Goal: Information Seeking & Learning: Learn about a topic

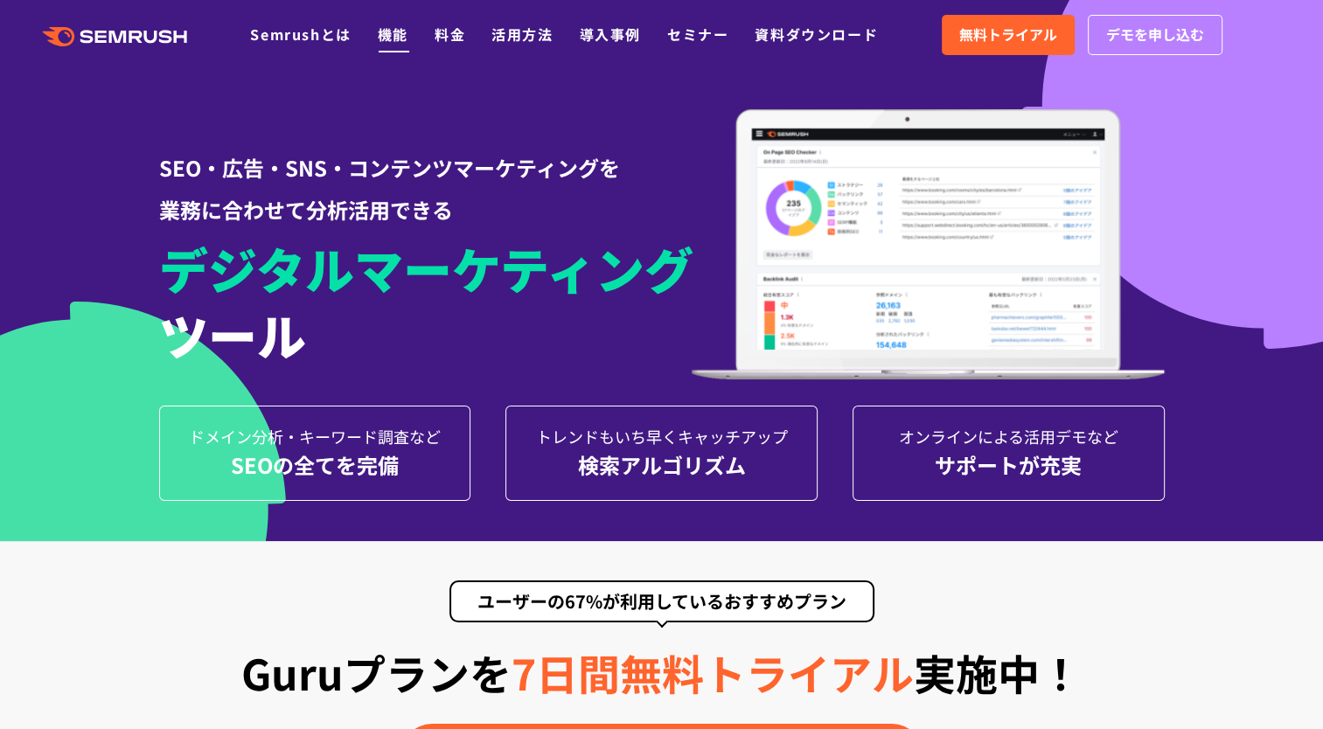
click at [403, 40] on link "機能" at bounding box center [393, 34] width 31 height 21
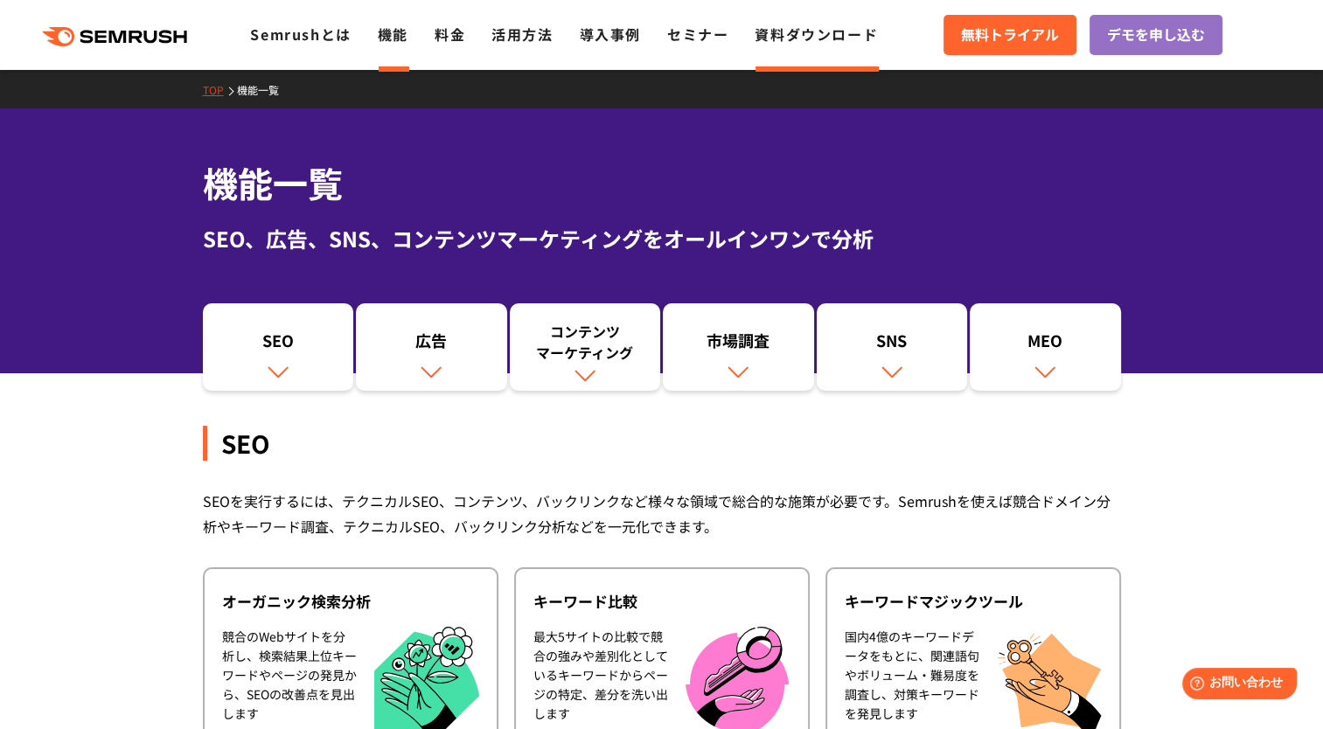
click at [829, 41] on link "資料ダウンロード" at bounding box center [816, 34] width 123 height 21
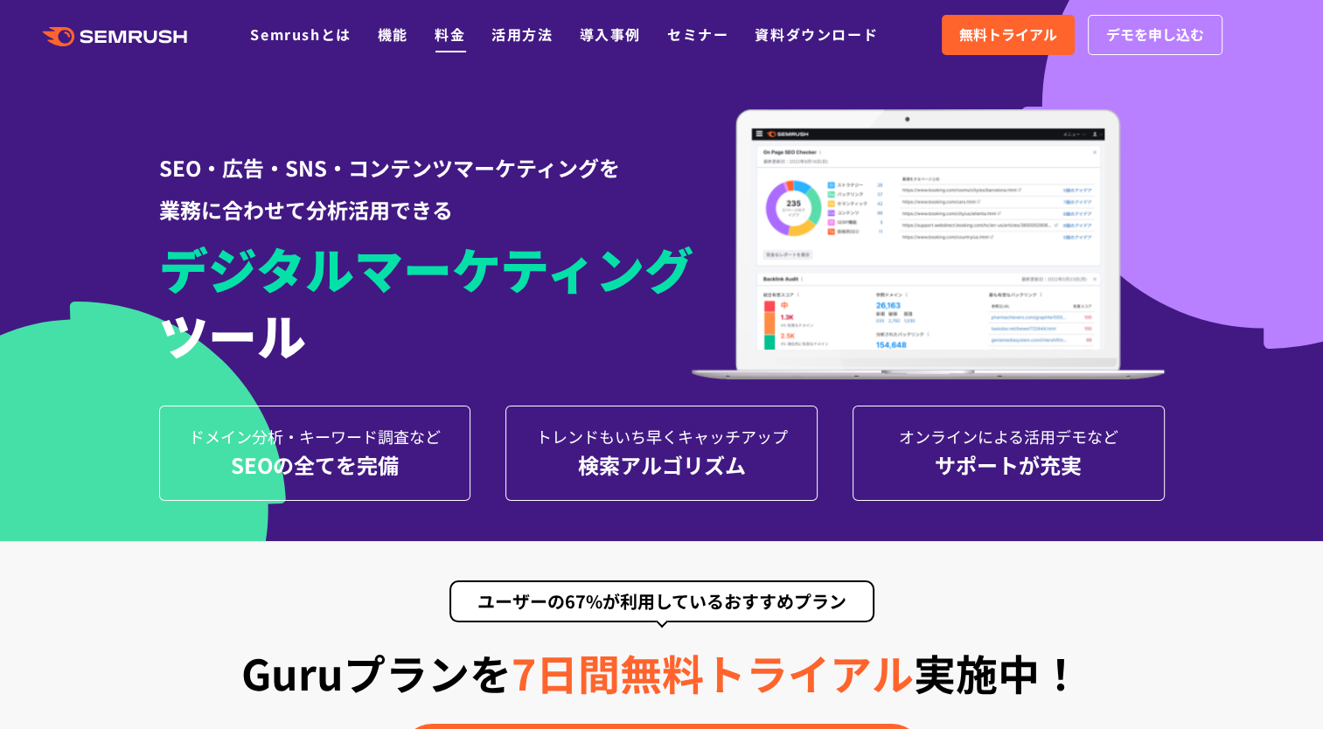
click at [452, 33] on link "料金" at bounding box center [450, 34] width 31 height 21
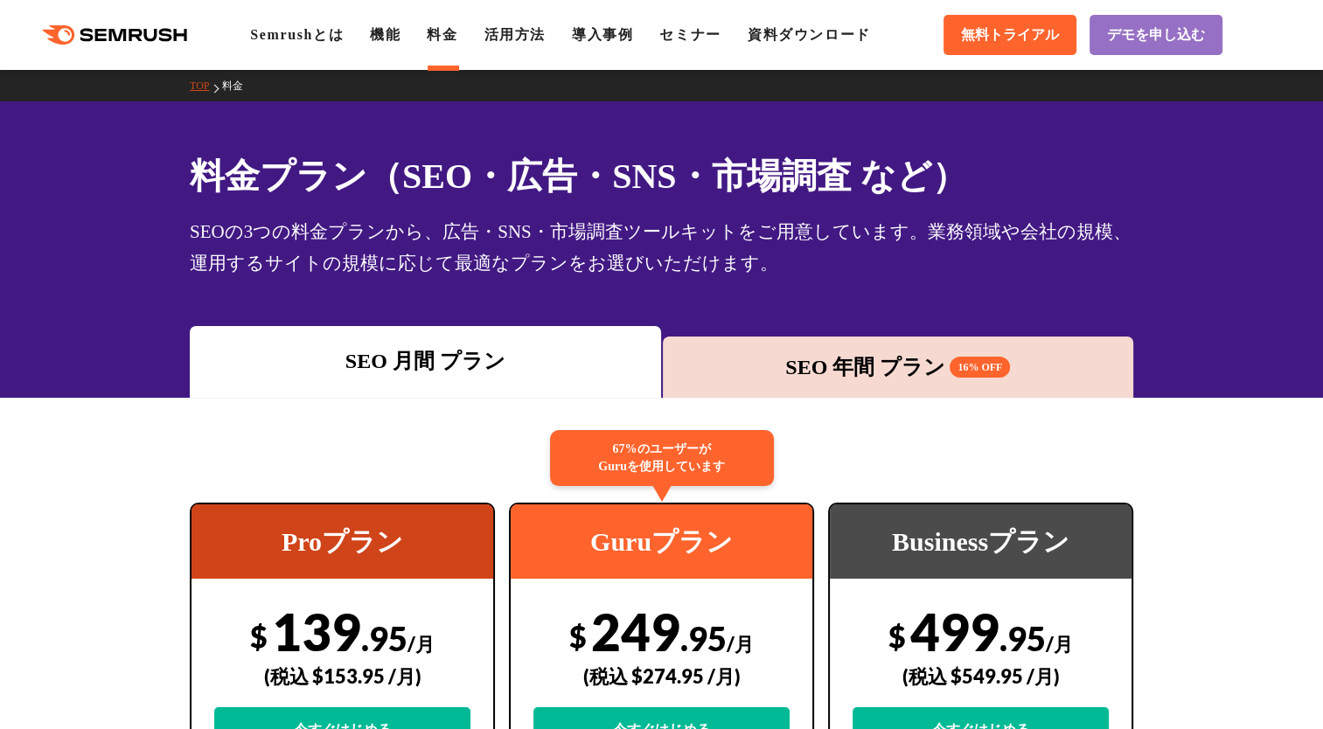
click at [909, 366] on div "SEO 年間 プラン 16% OFF" at bounding box center [899, 367] width 454 height 31
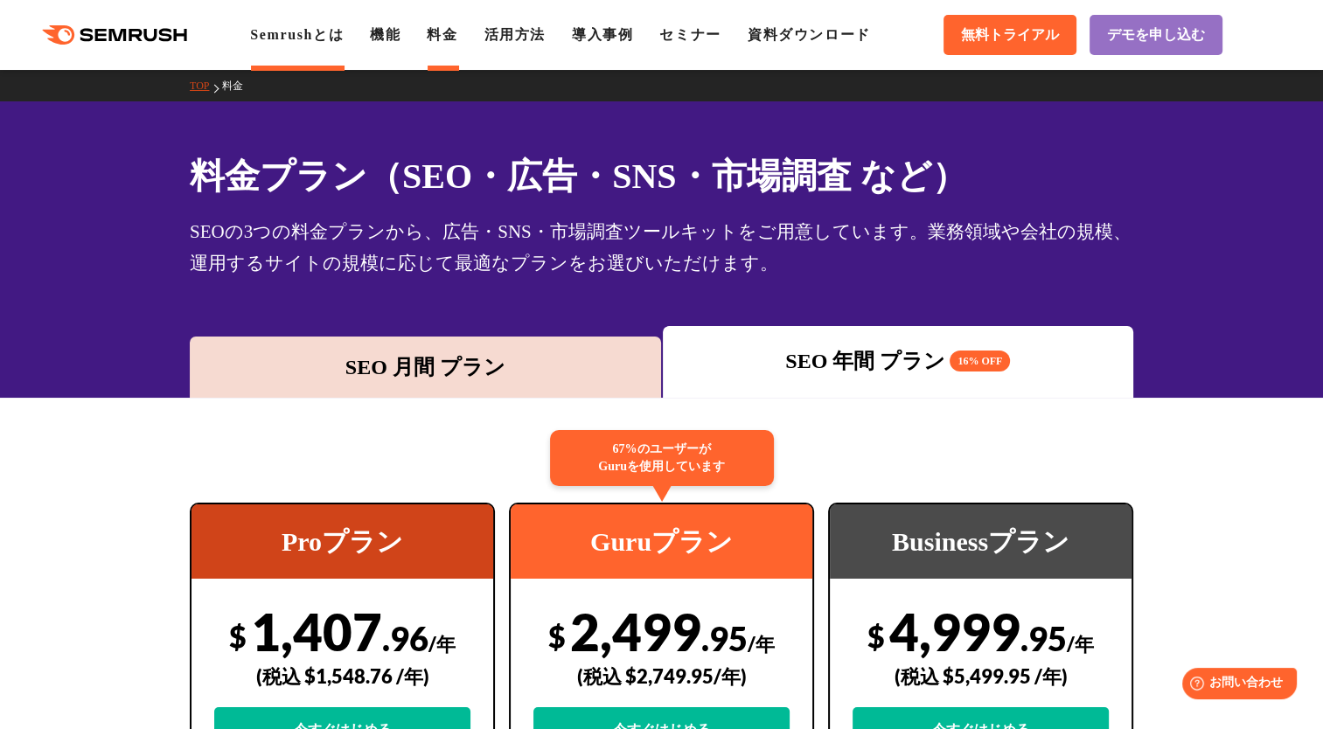
click at [303, 36] on link "Semrushとは" at bounding box center [297, 34] width 94 height 15
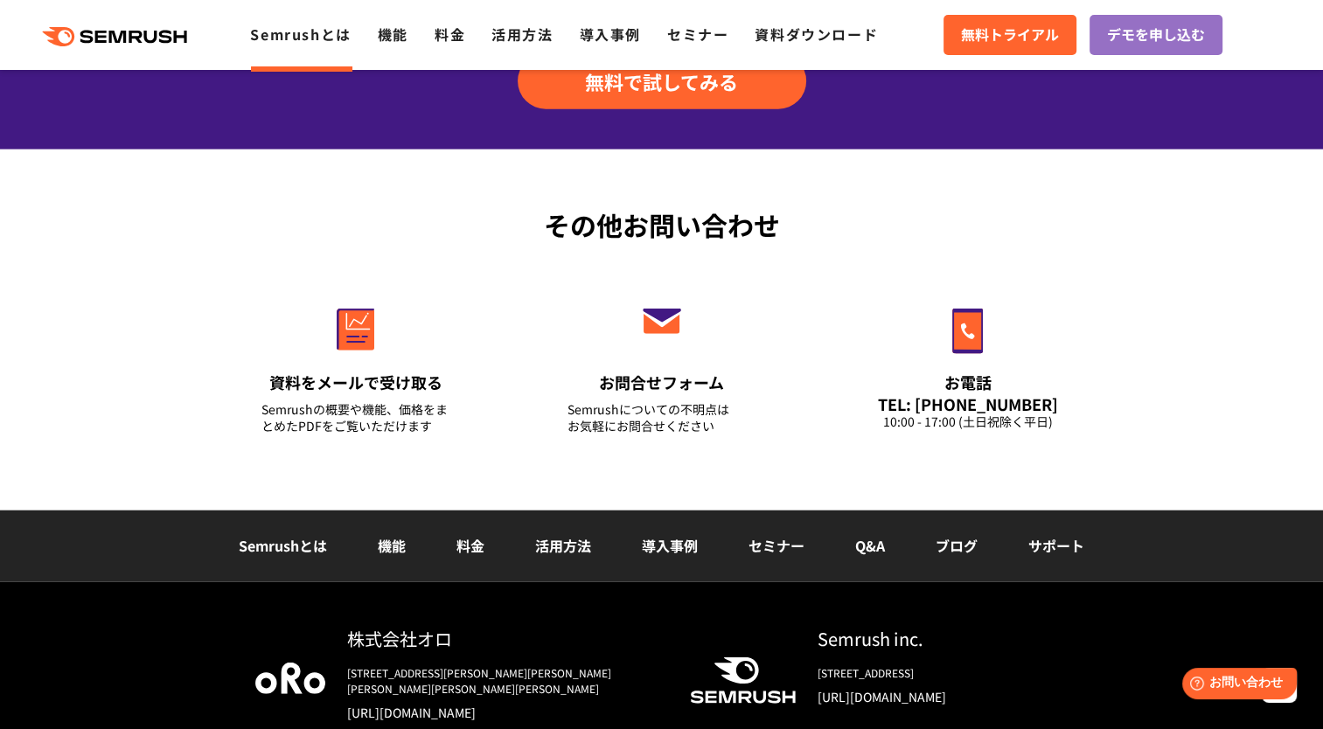
scroll to position [4262, 0]
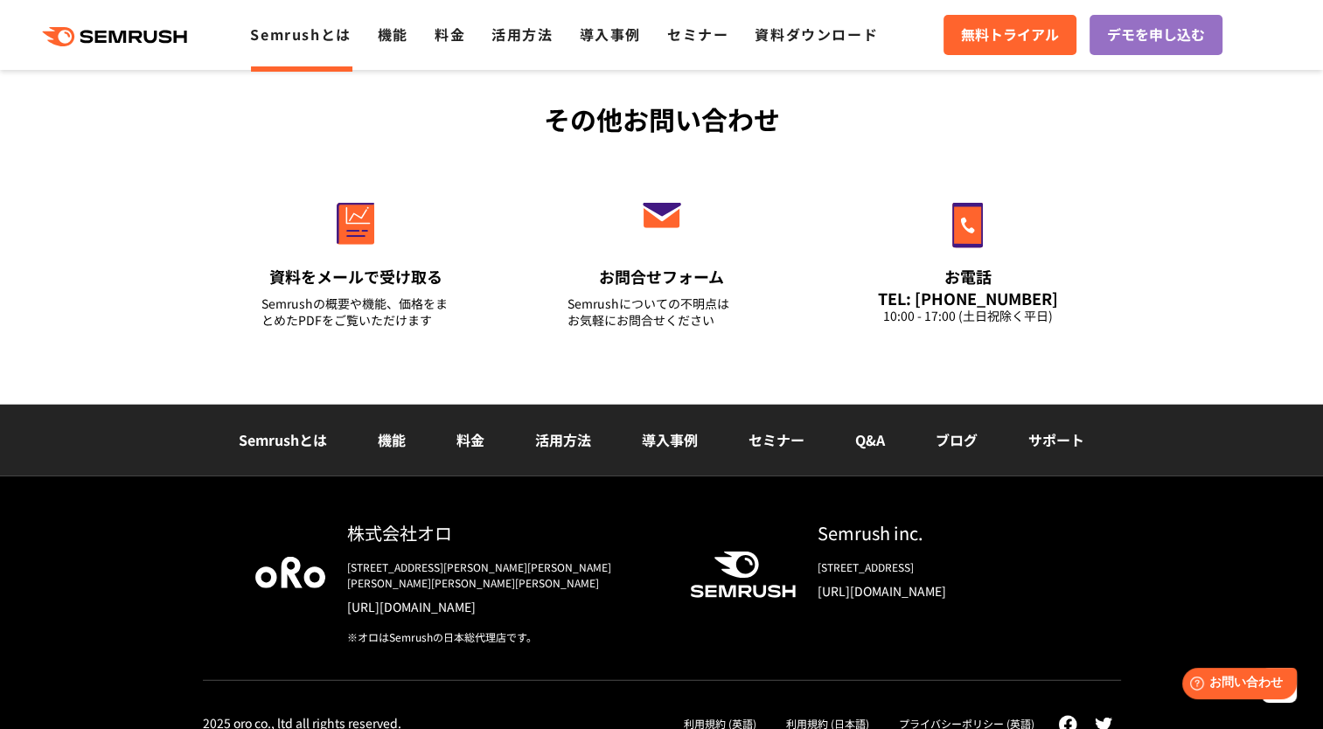
click at [387, 437] on link "機能" at bounding box center [392, 439] width 28 height 21
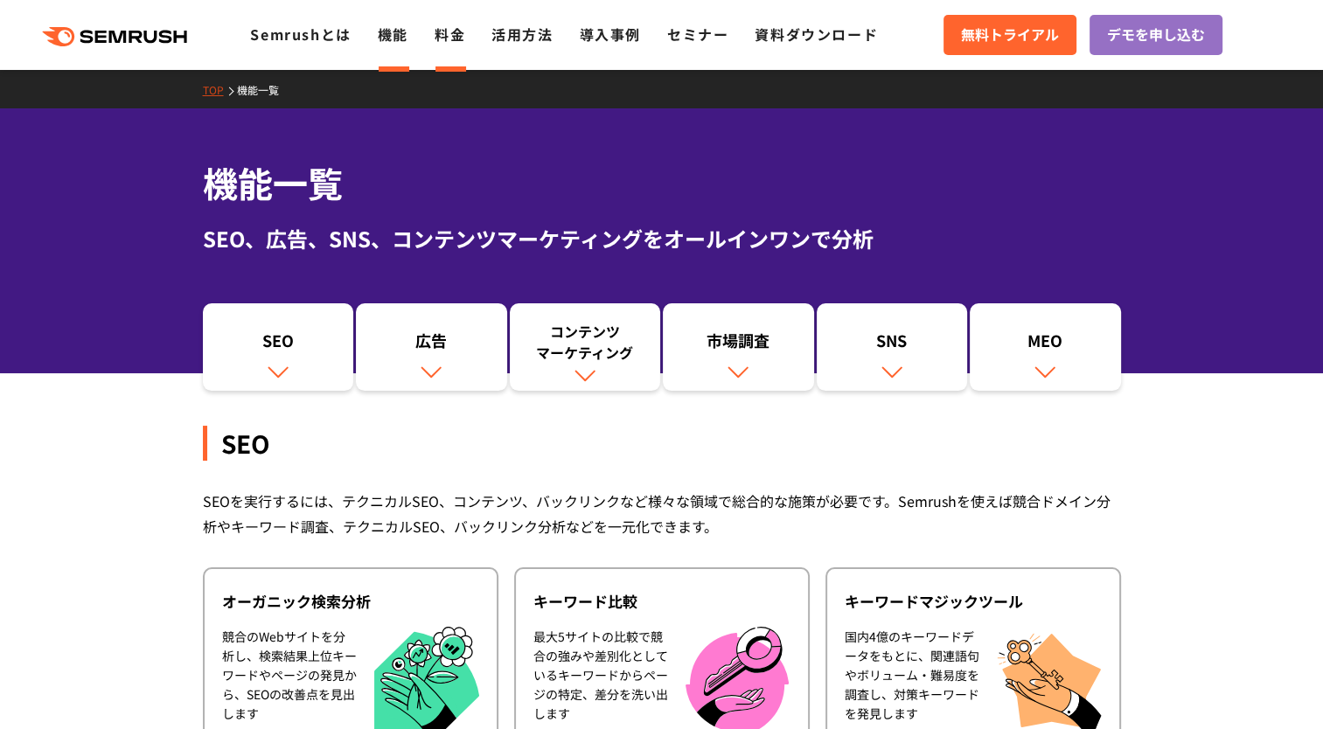
click at [448, 26] on link "料金" at bounding box center [450, 34] width 31 height 21
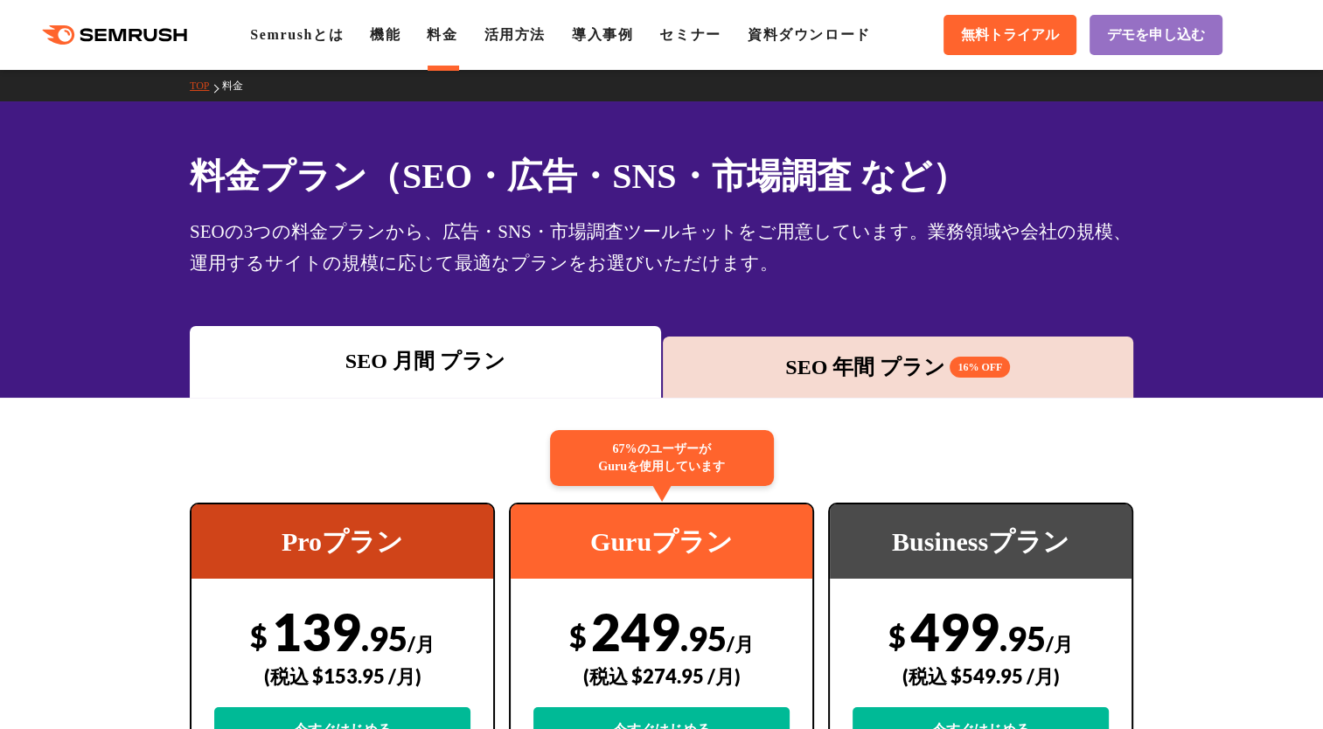
click at [872, 361] on div "SEO 年間 プラン 16% OFF" at bounding box center [899, 367] width 454 height 31
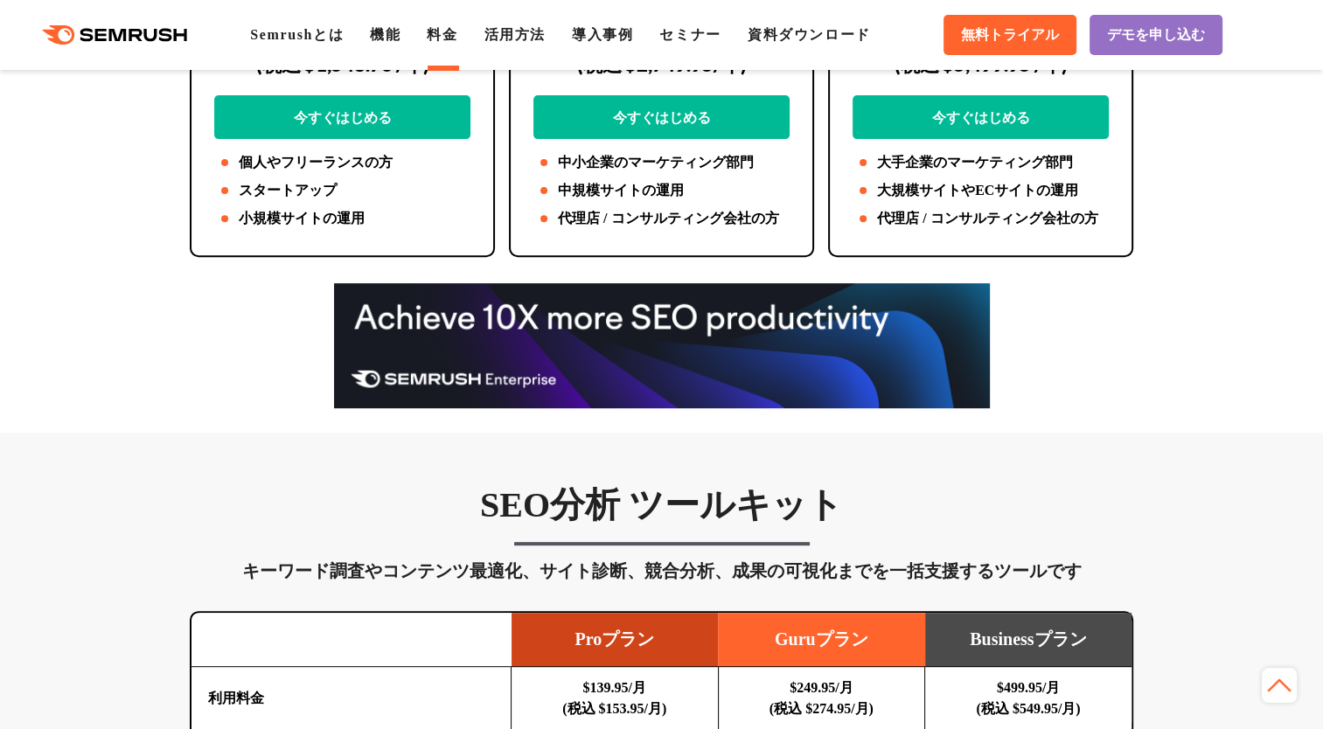
scroll to position [612, 0]
click at [556, 322] on img at bounding box center [662, 345] width 656 height 125
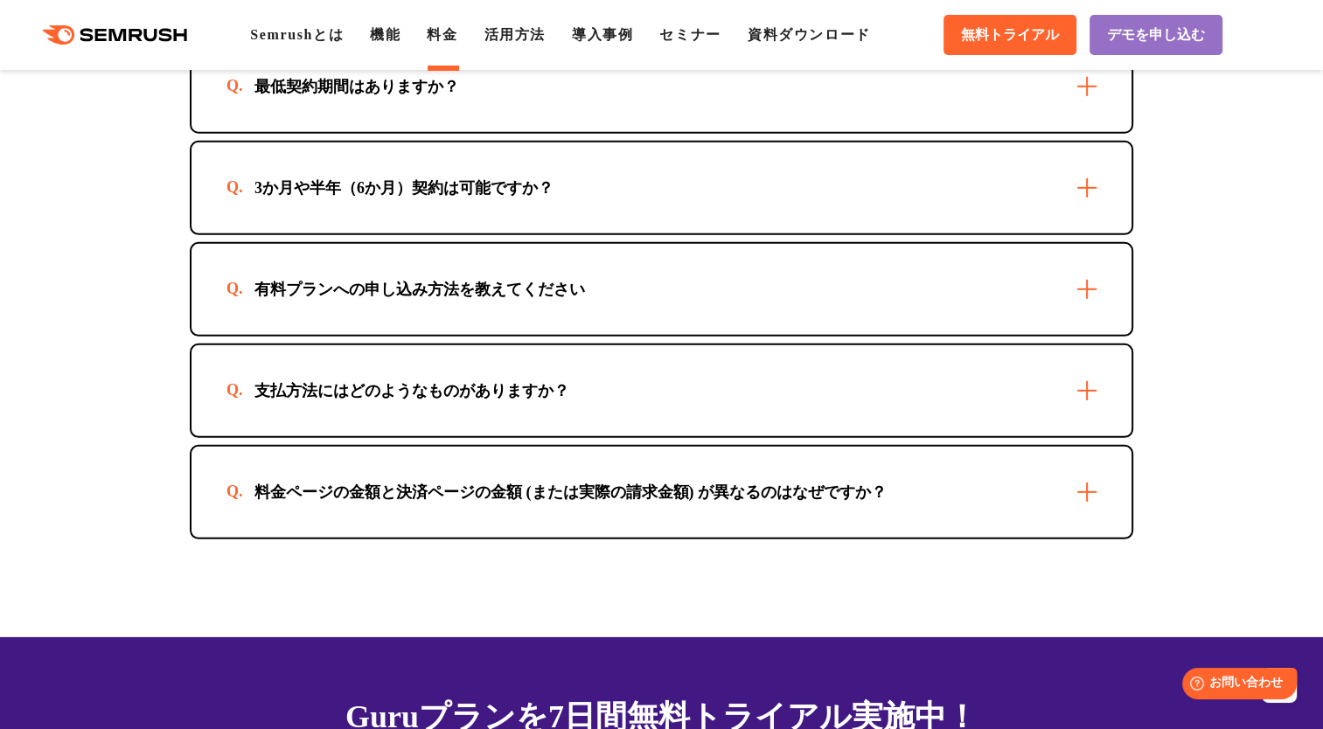
scroll to position [5160, 0]
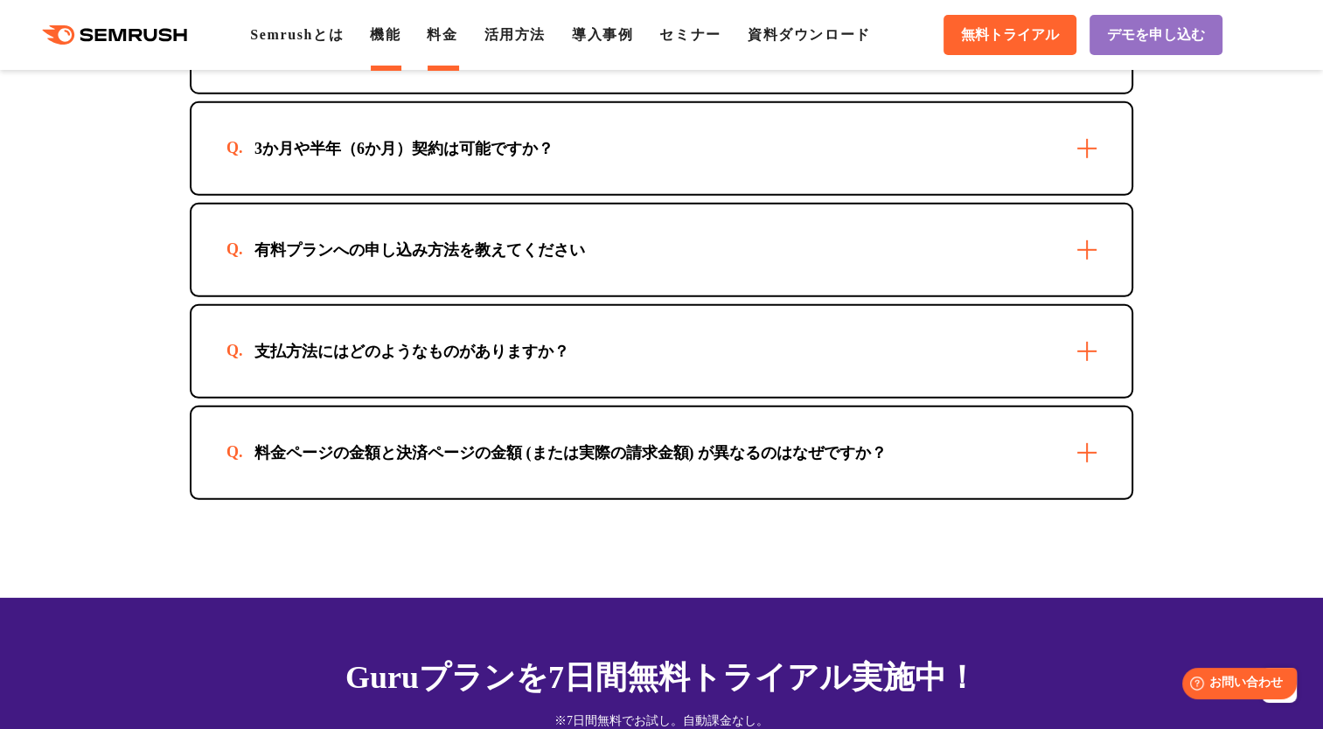
click at [401, 40] on link "機能" at bounding box center [385, 34] width 31 height 15
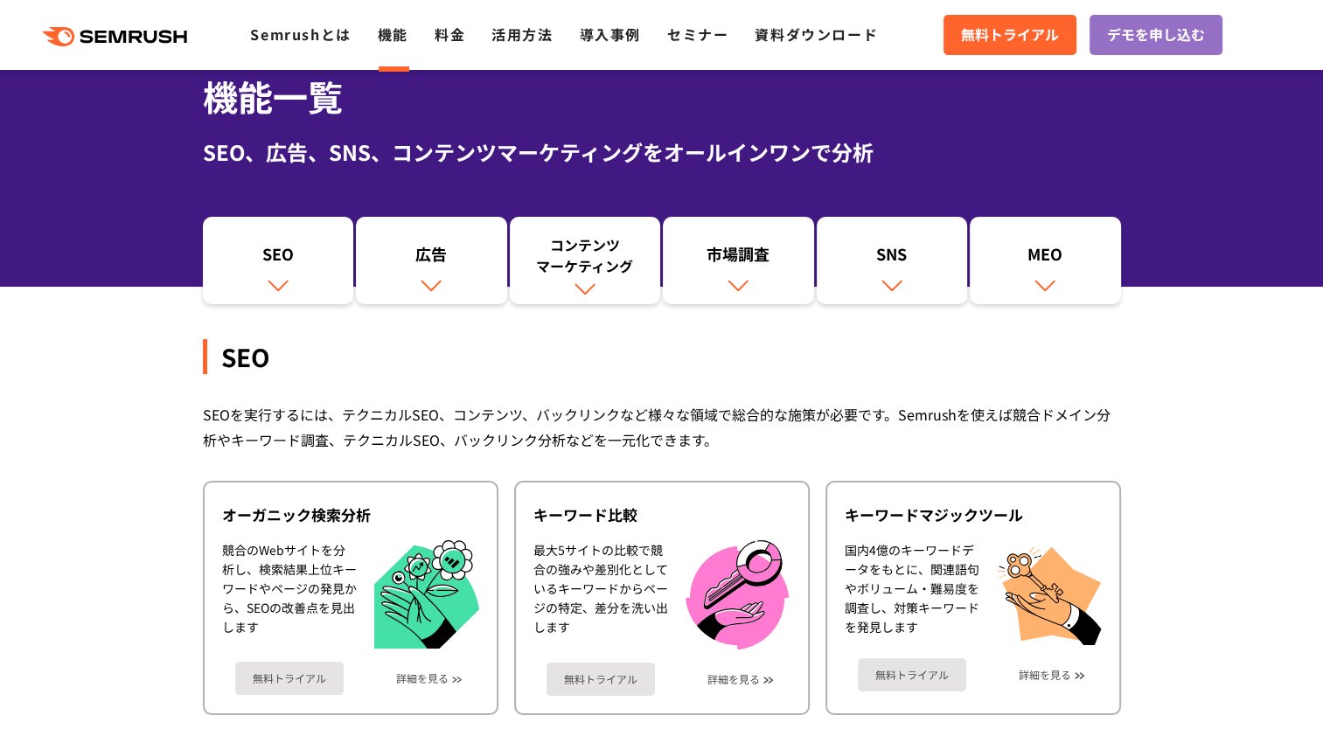
scroll to position [87, 0]
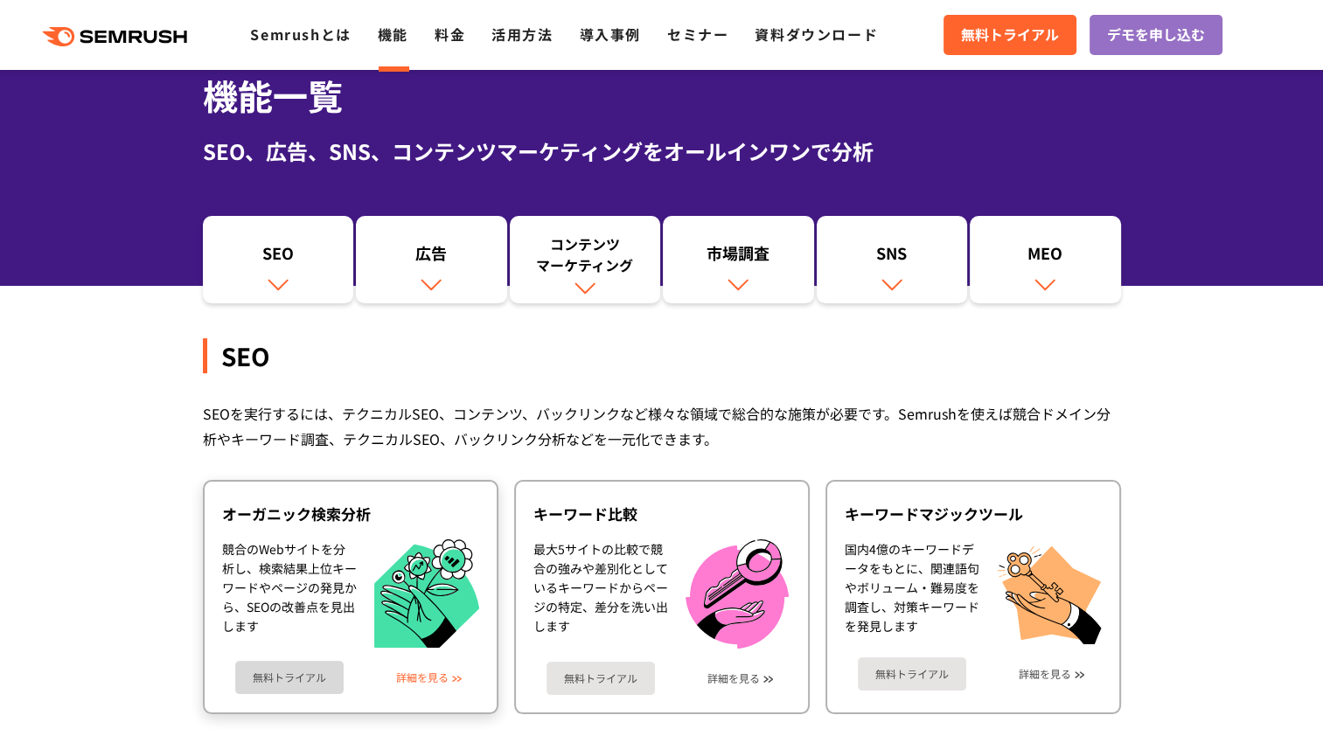
click at [430, 683] on link "詳細を見る" at bounding box center [422, 678] width 52 height 12
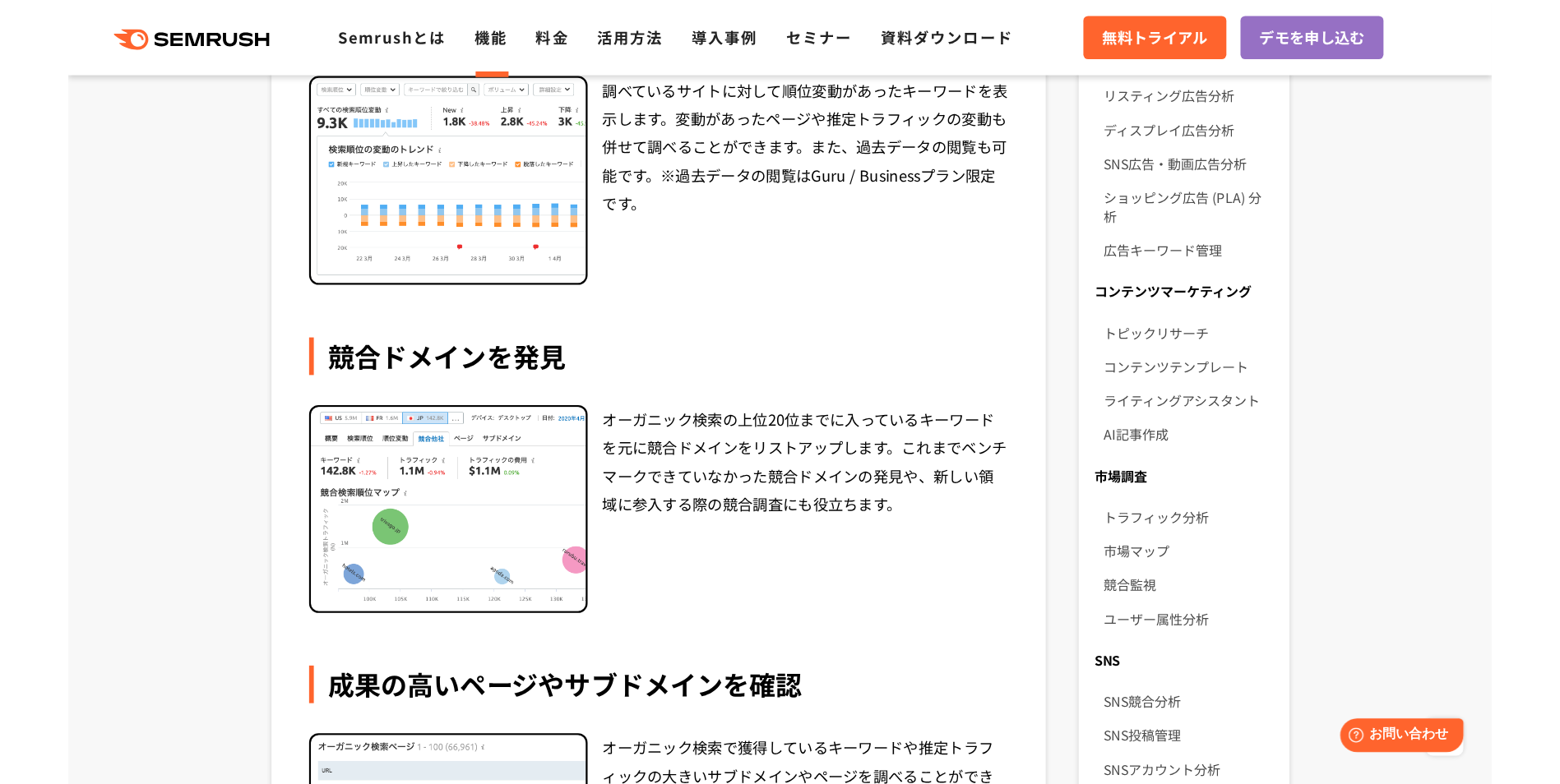
scroll to position [740, 0]
